Goal: Navigation & Orientation: Find specific page/section

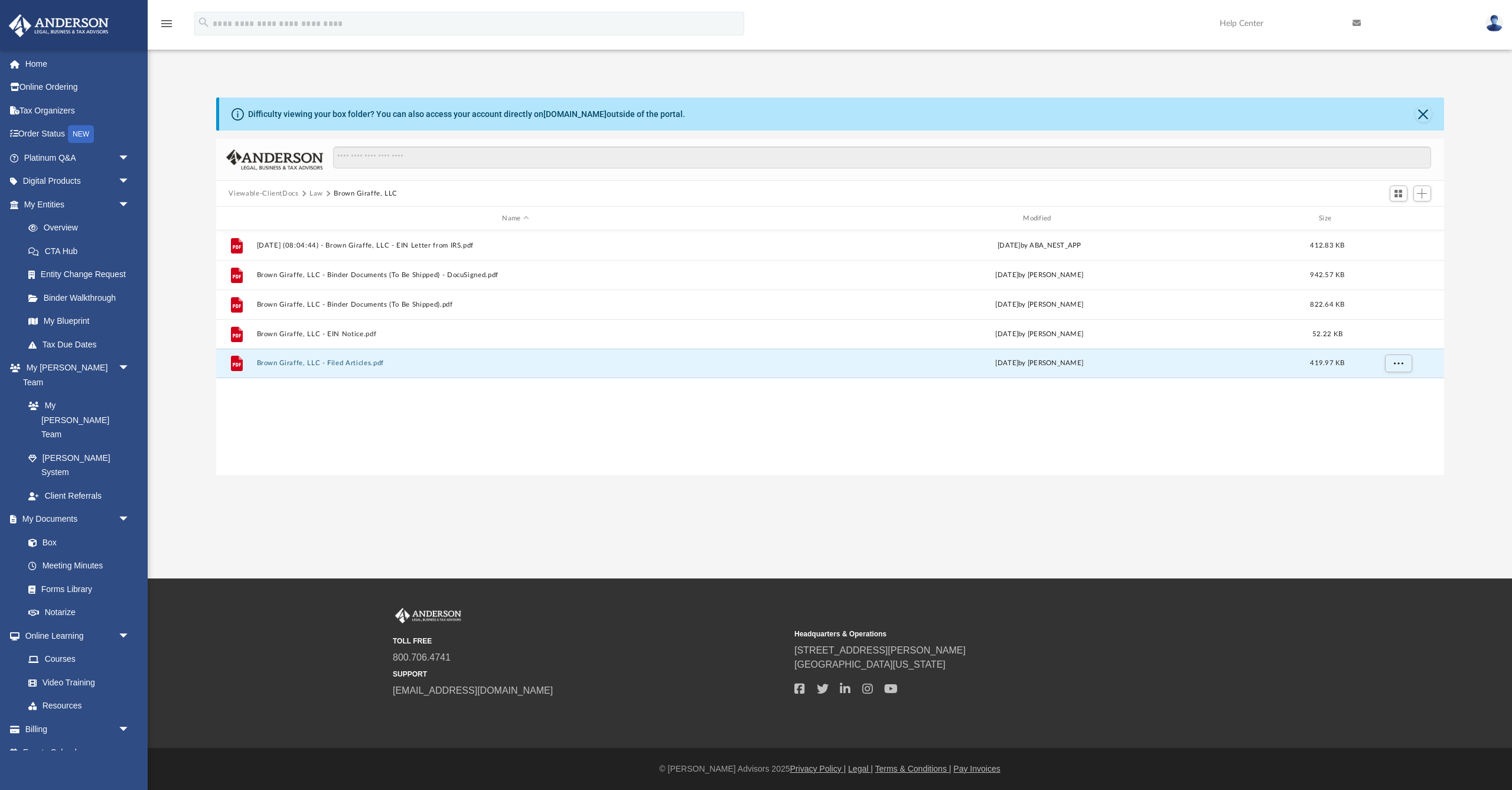
scroll to position [269, 1228]
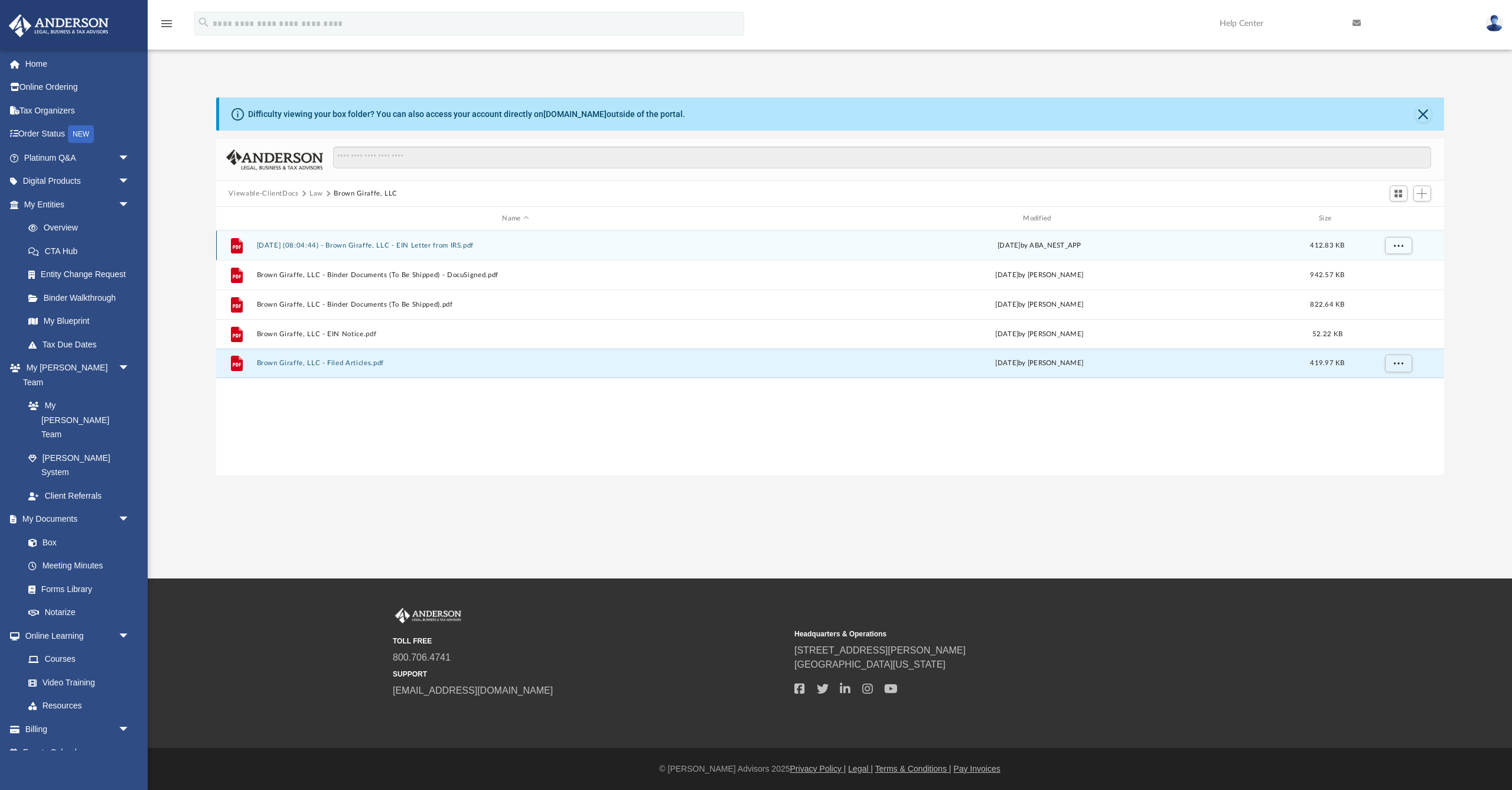
click at [424, 244] on button "[DATE] (08:04:44) - Brown Giraffe, LLC - EIN Letter from IRS.pdf" at bounding box center [516, 245] width 518 height 8
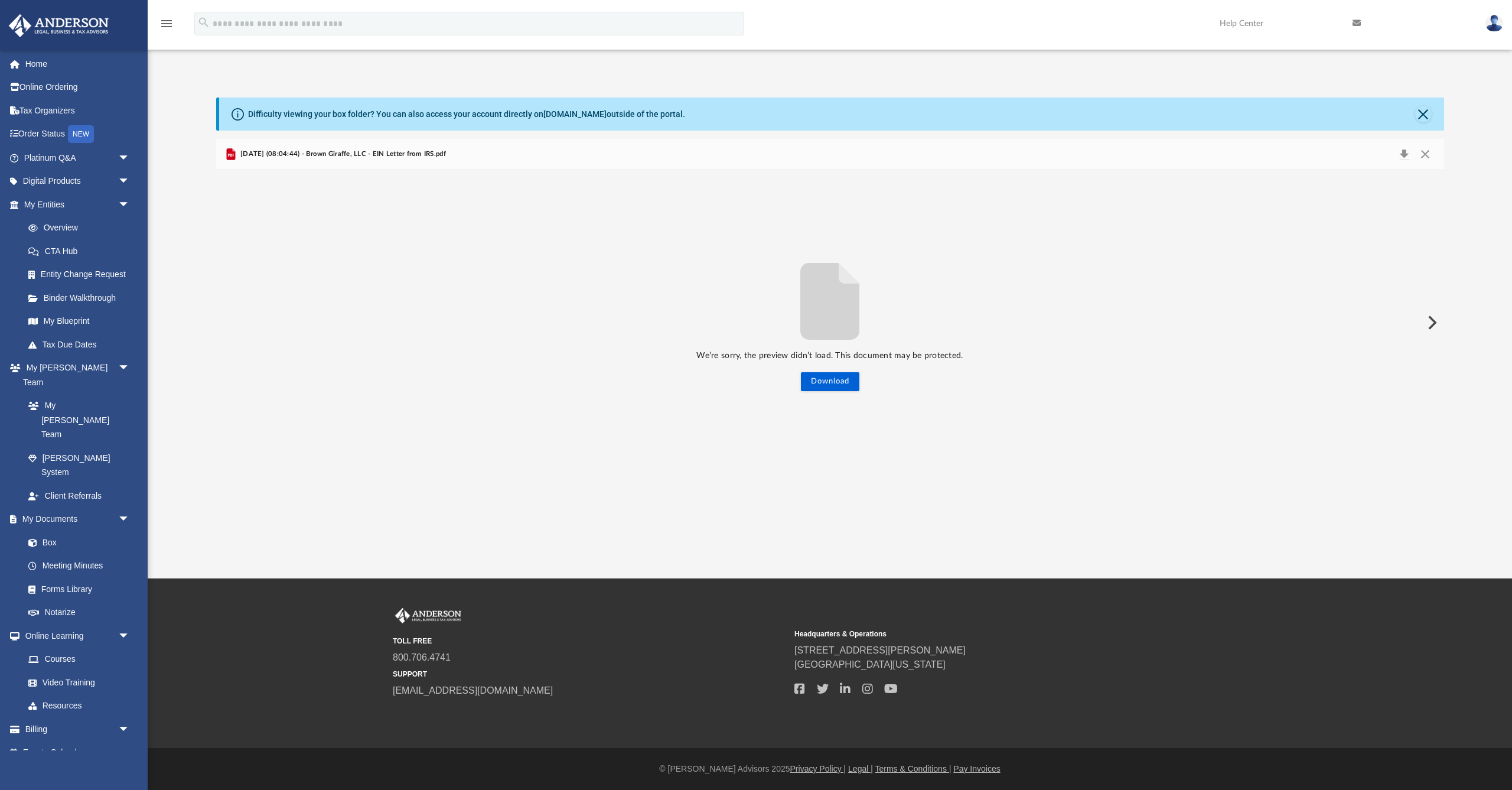
scroll to position [20, 0]
click at [56, 222] on link "Overview" at bounding box center [82, 228] width 131 height 24
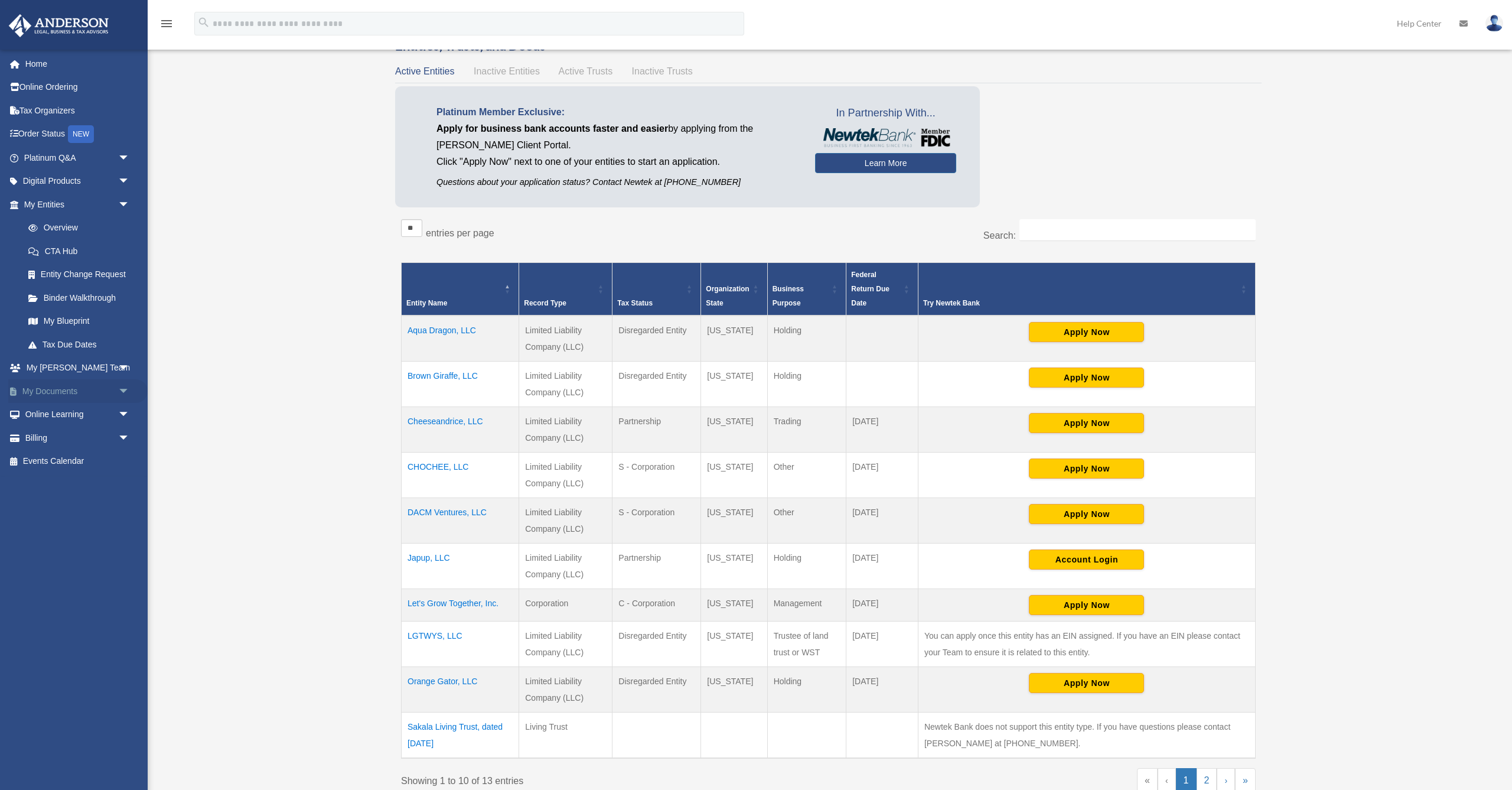
scroll to position [77, 1]
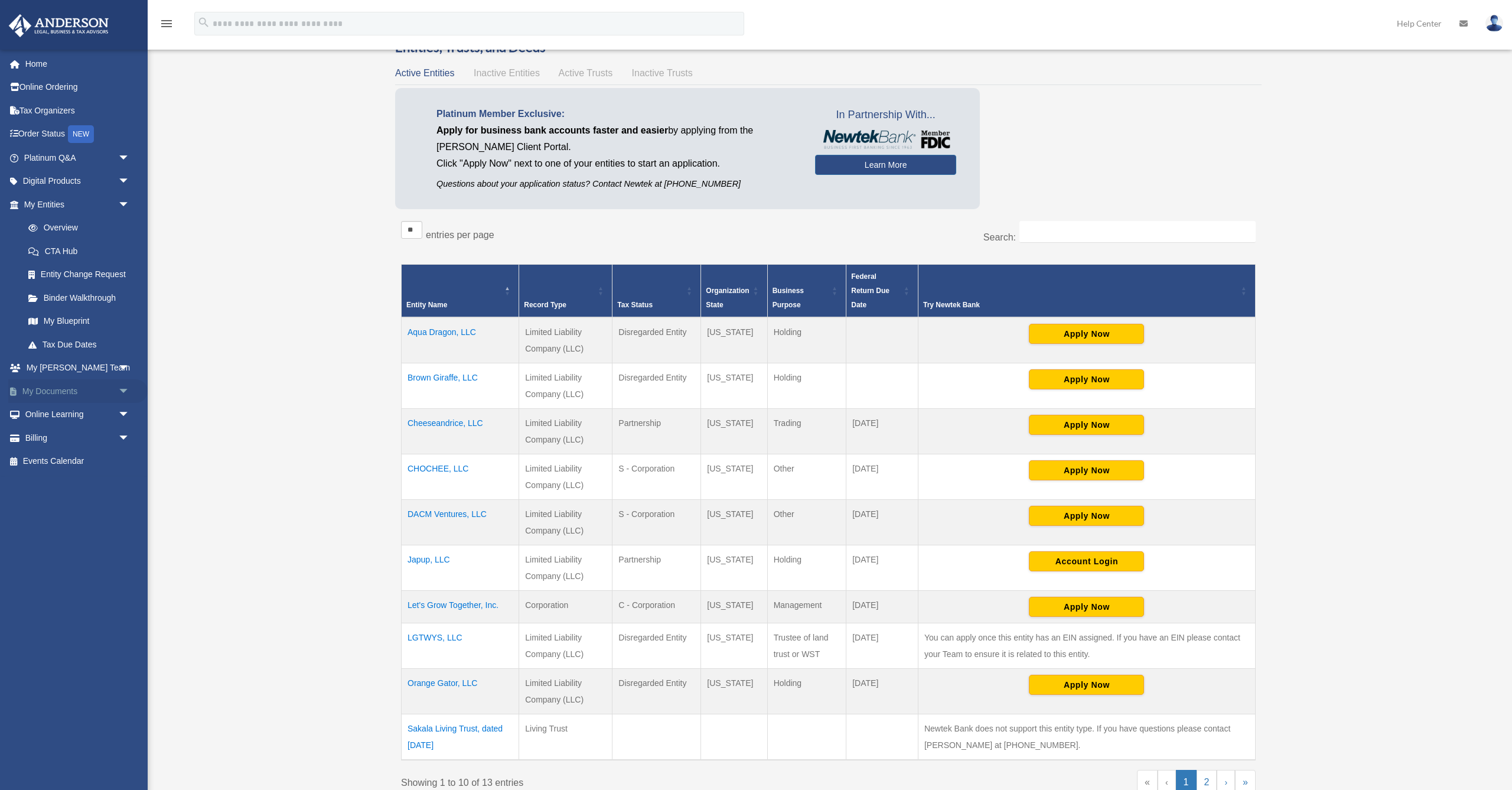
click at [124, 388] on span "arrow_drop_down" at bounding box center [130, 391] width 24 height 24
click at [47, 409] on link "Box" at bounding box center [82, 415] width 131 height 24
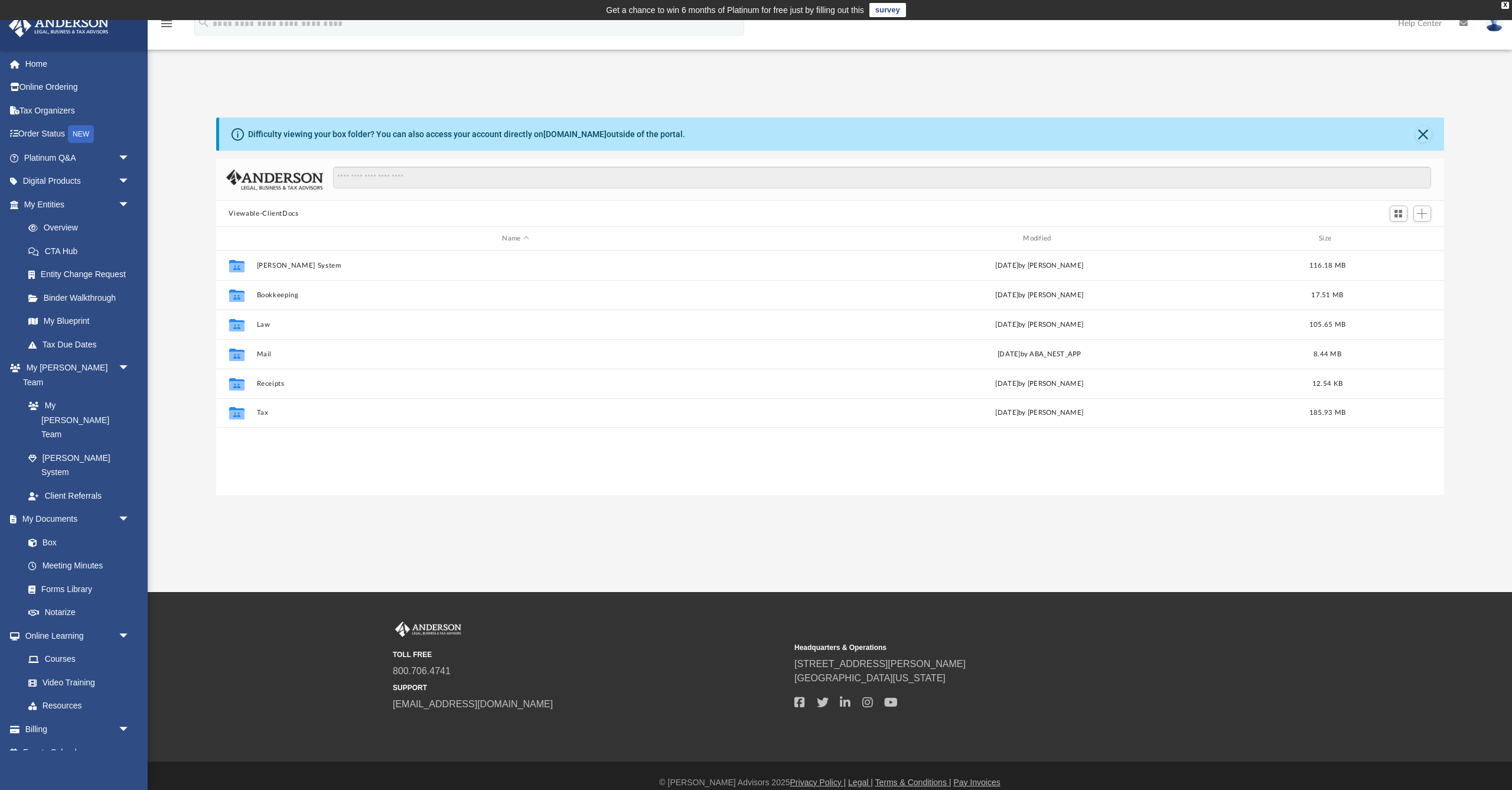
scroll to position [269, 1228]
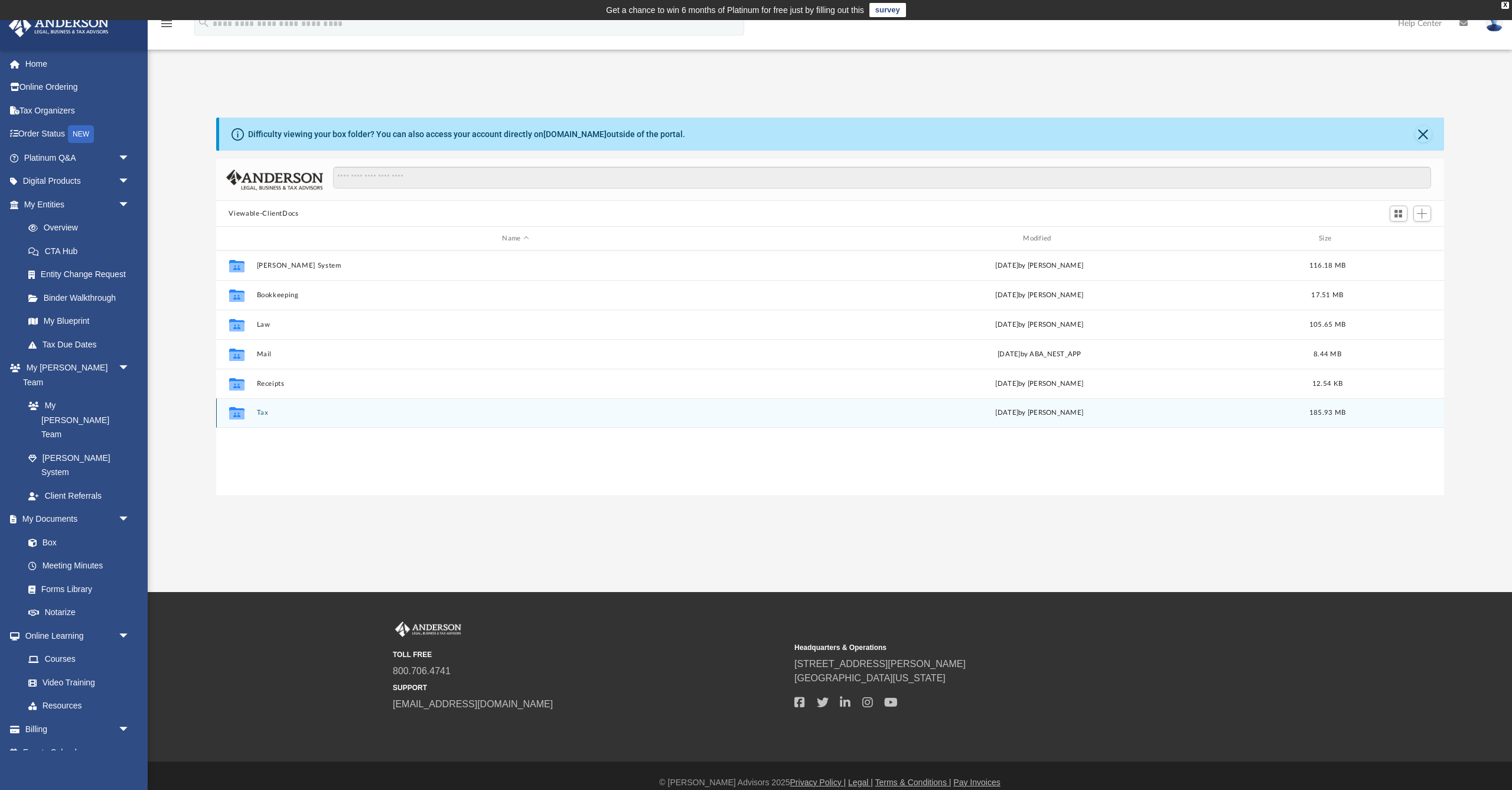
click at [260, 412] on button "Tax" at bounding box center [516, 413] width 518 height 8
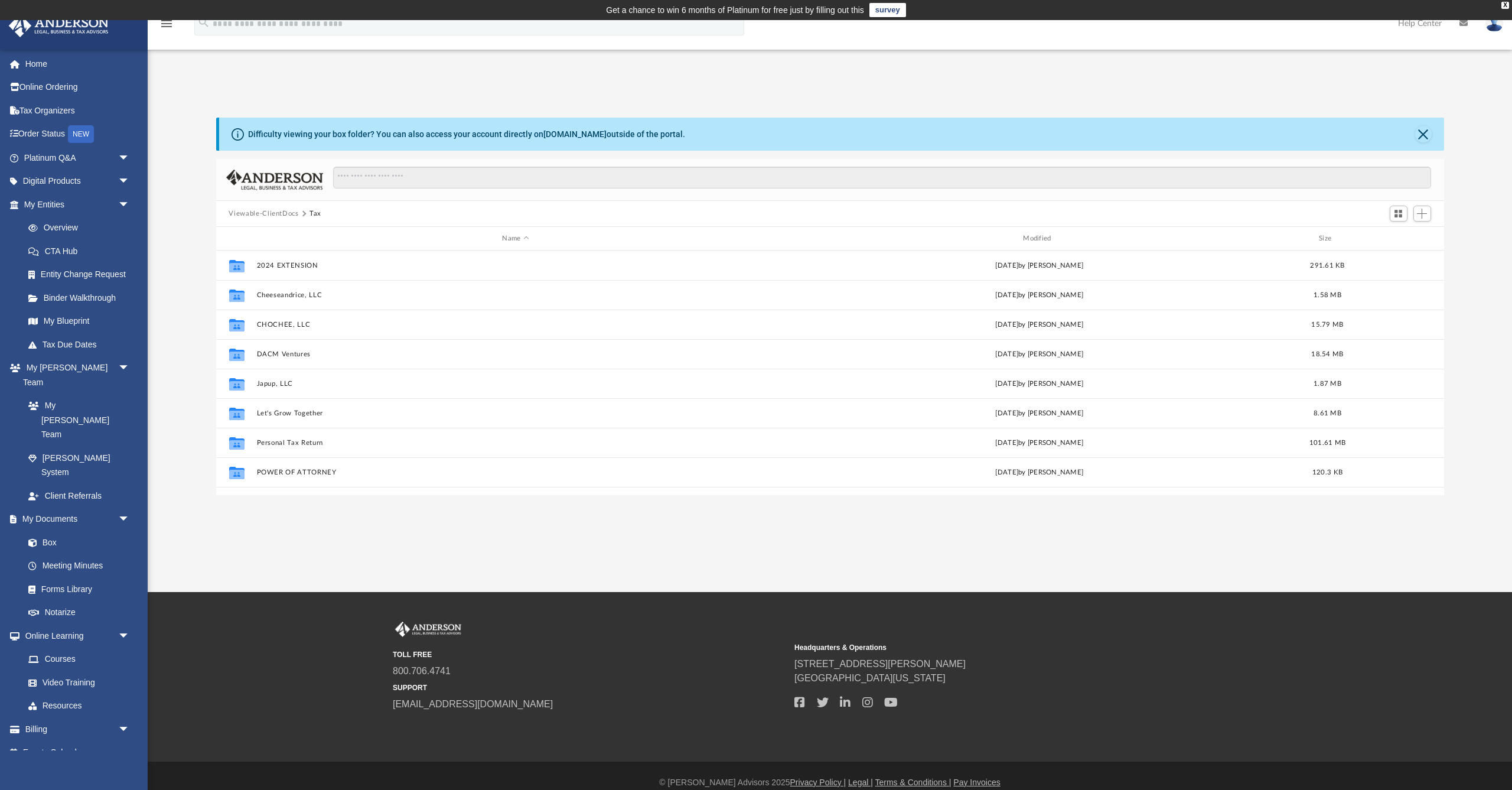
scroll to position [0, 0]
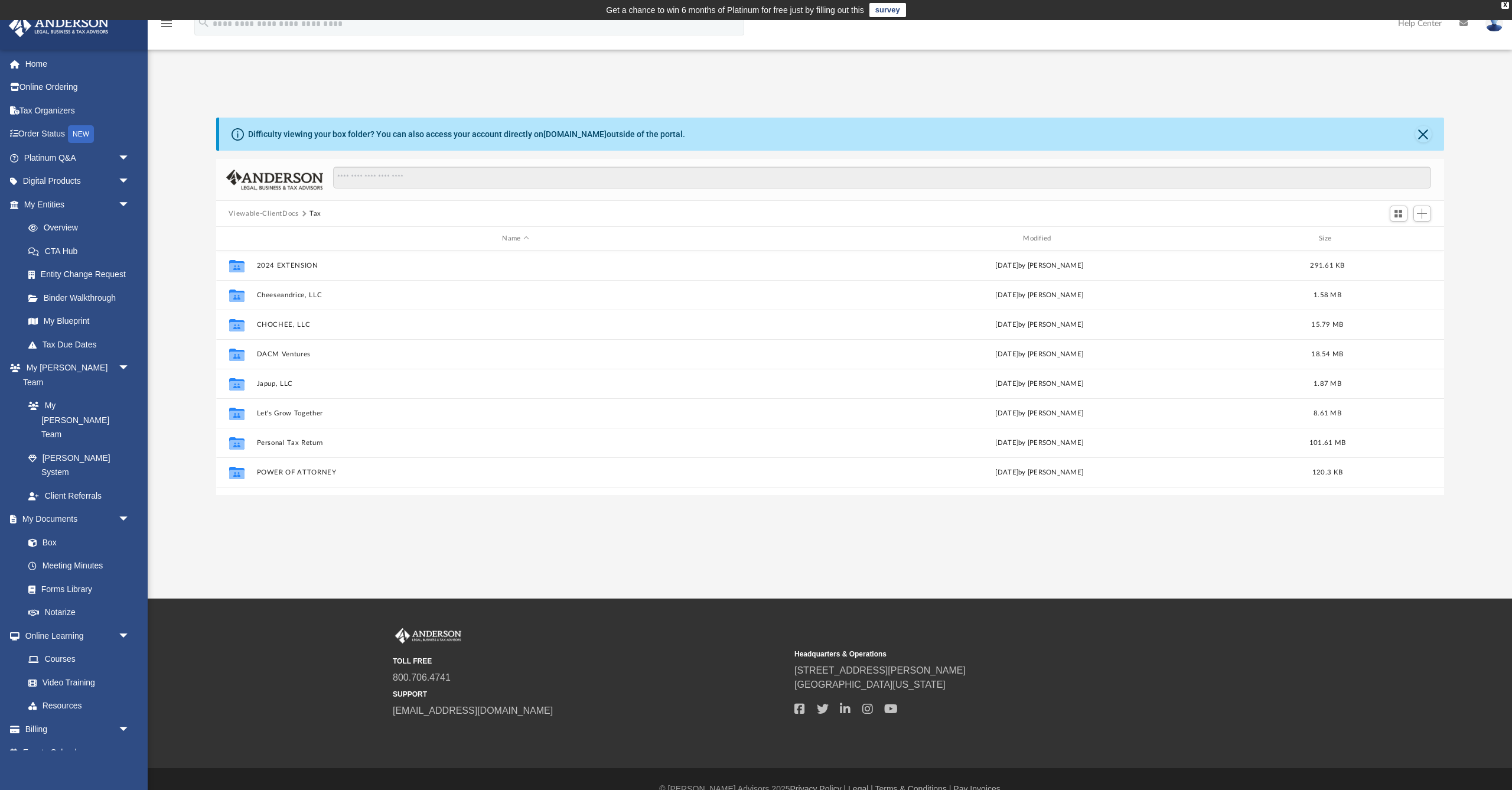
click at [264, 216] on button "Viewable-ClientDocs" at bounding box center [263, 214] width 70 height 10
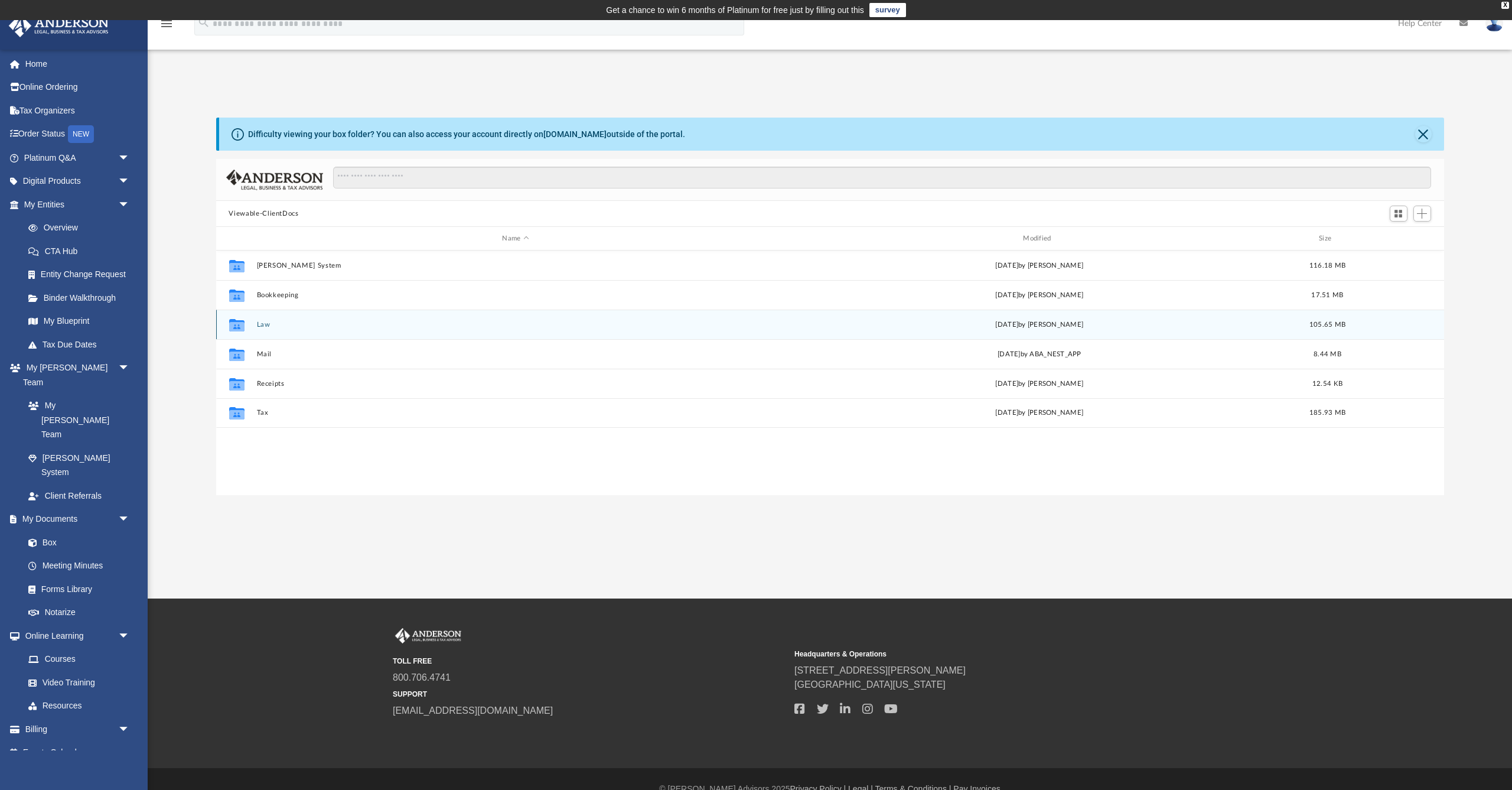
click at [262, 322] on button "Law" at bounding box center [516, 325] width 518 height 8
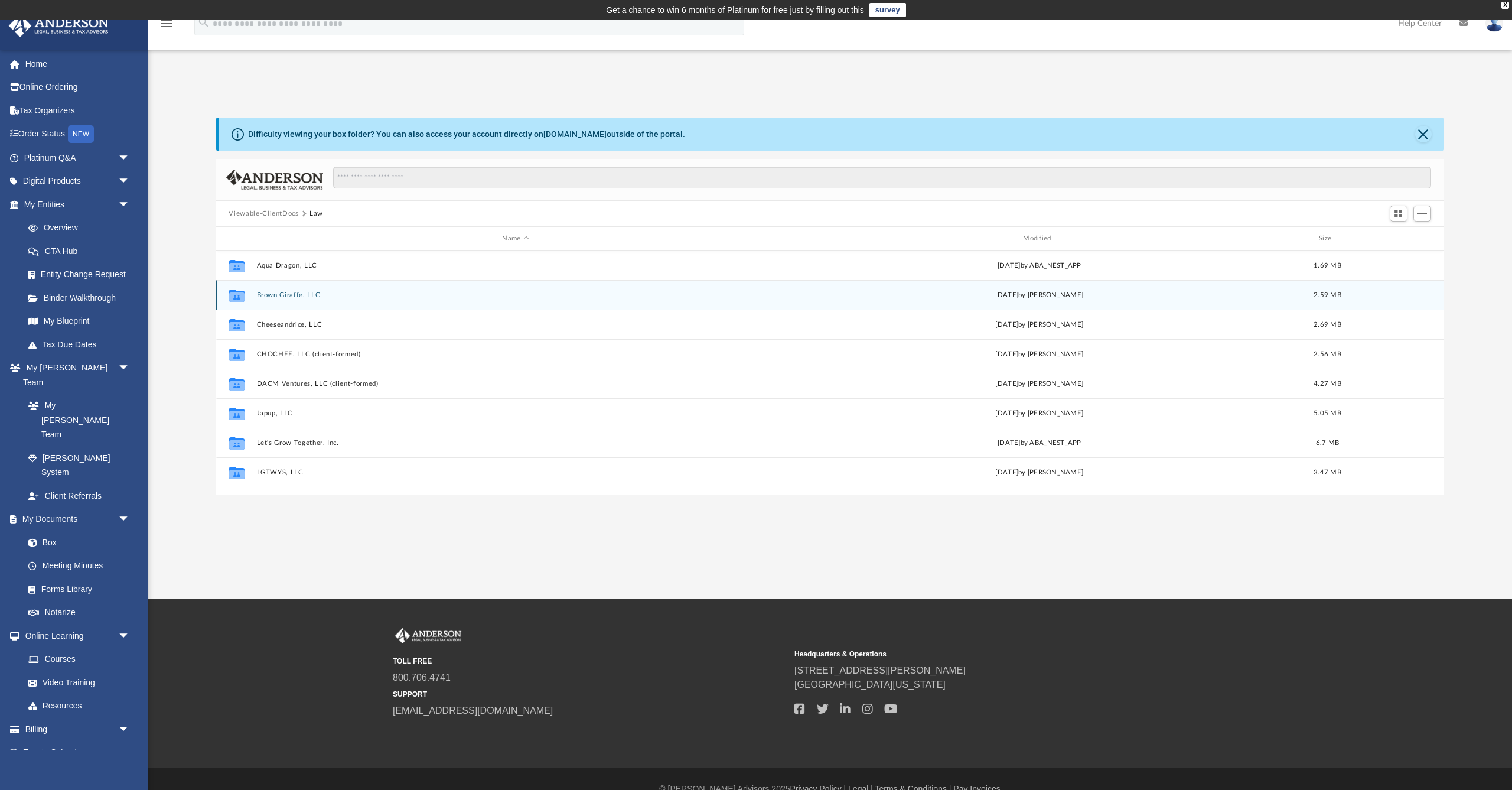
click at [281, 297] on button "Brown Giraffe, LLC" at bounding box center [516, 295] width 518 height 8
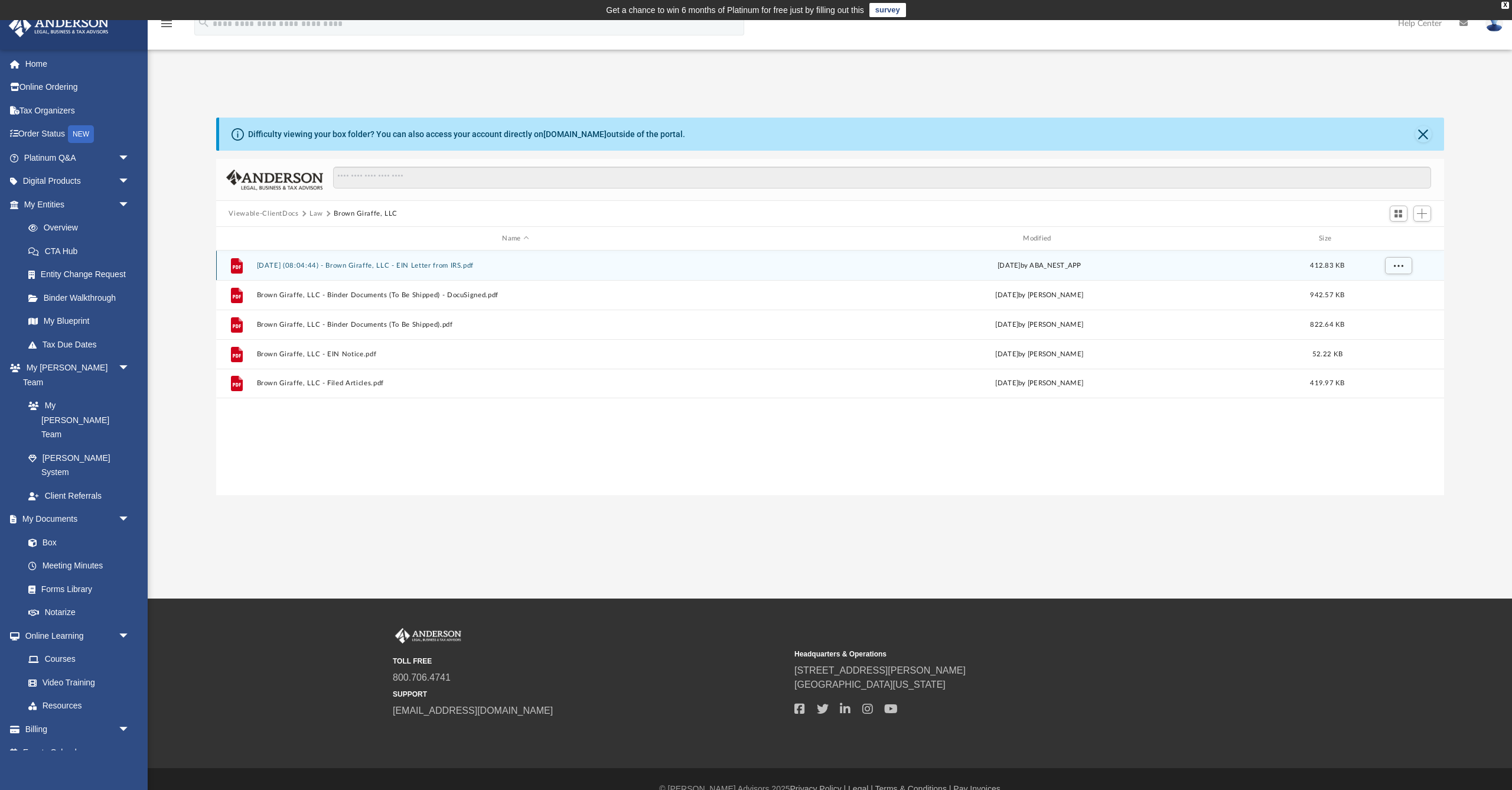
click at [435, 263] on button "[DATE] (08:04:44) - Brown Giraffe, LLC - EIN Letter from IRS.pdf" at bounding box center [516, 266] width 518 height 8
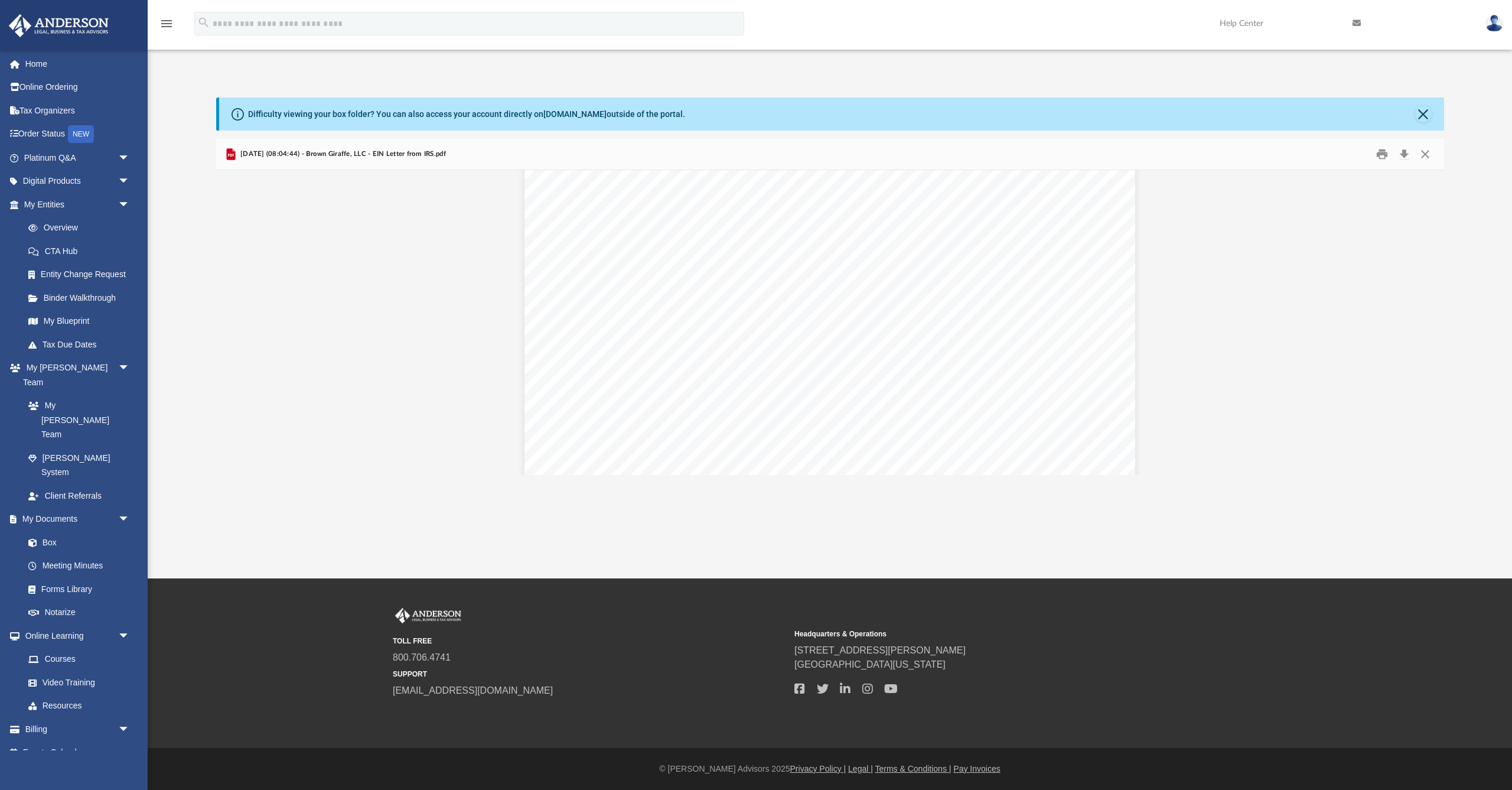
scroll to position [20, 0]
